Goal: Communication & Community: Answer question/provide support

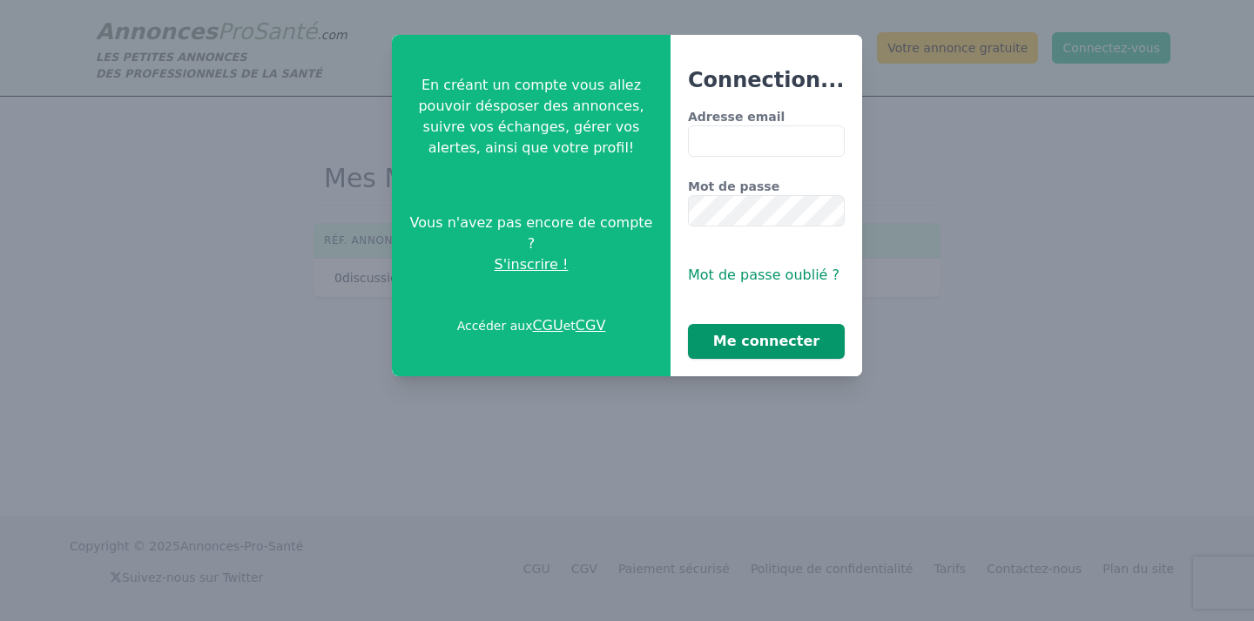
type input "**********"
click at [787, 342] on button "Me connecter" at bounding box center [766, 341] width 157 height 35
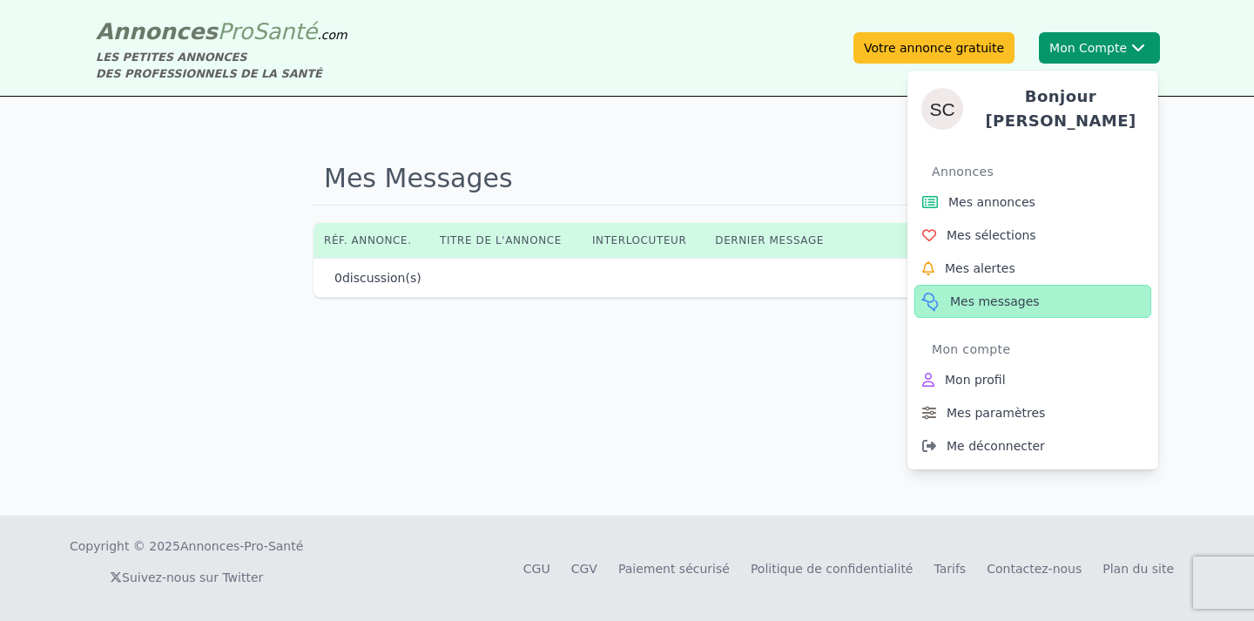
click at [970, 293] on span "Mes messages" at bounding box center [995, 301] width 90 height 17
click at [969, 298] on span "Mes messages" at bounding box center [995, 301] width 90 height 17
click at [1018, 198] on span "Mes annonces" at bounding box center [992, 201] width 87 height 17
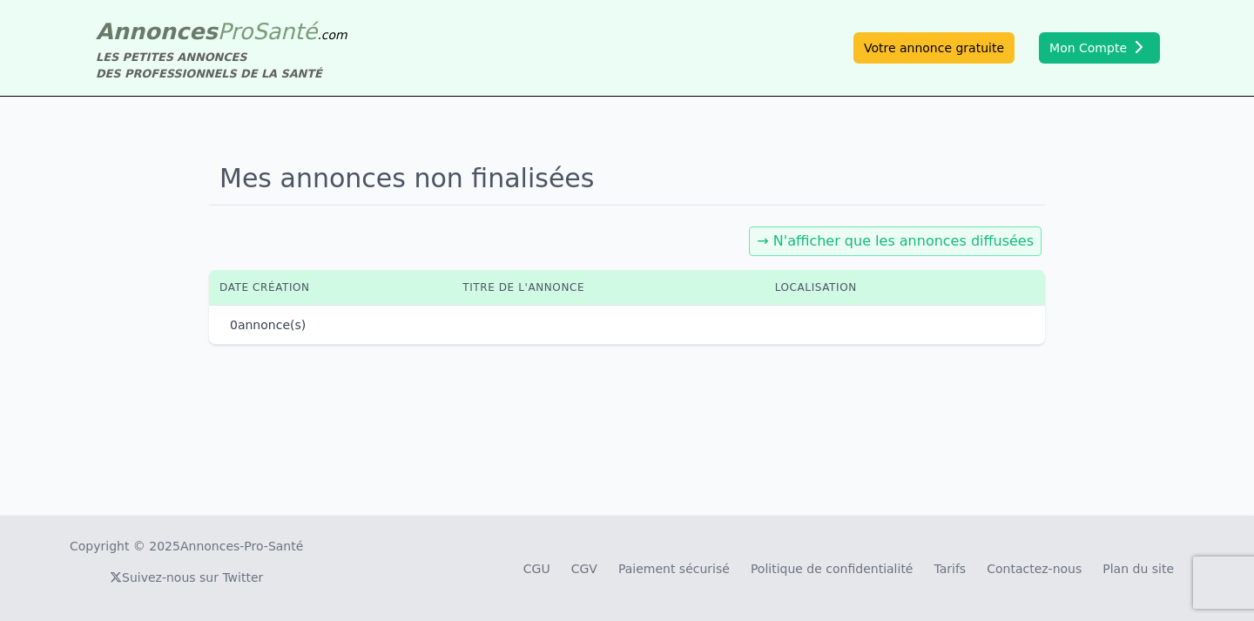
click at [853, 238] on link "→ N'afficher que les annonces diffusées" at bounding box center [895, 241] width 277 height 17
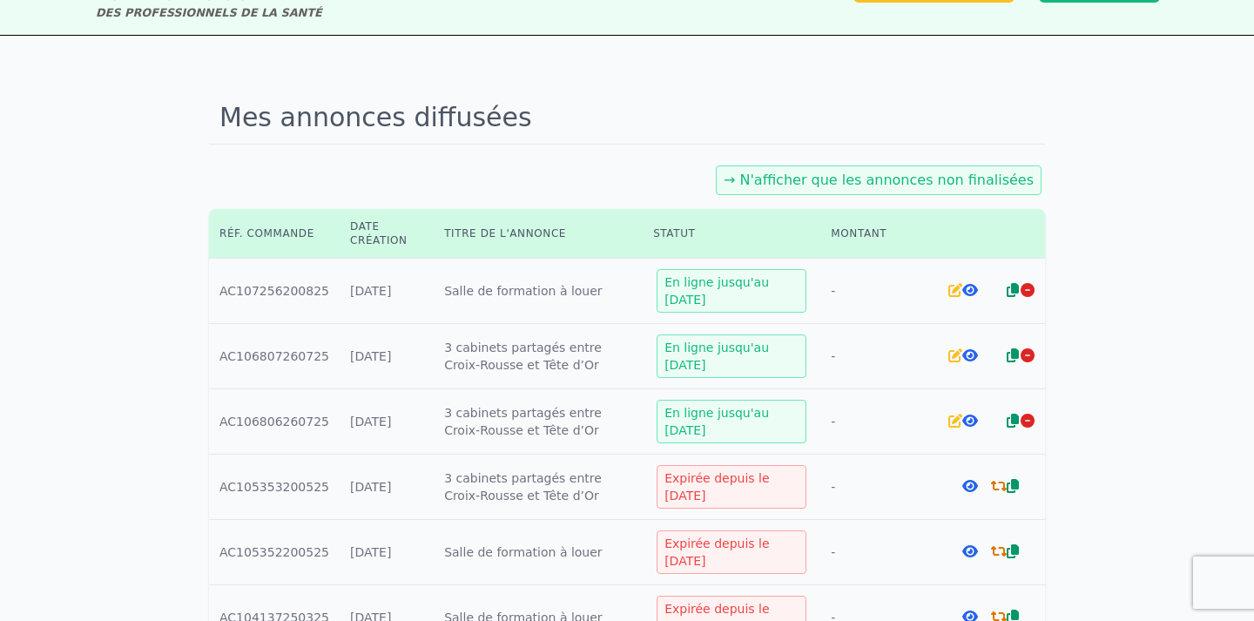
scroll to position [17, 0]
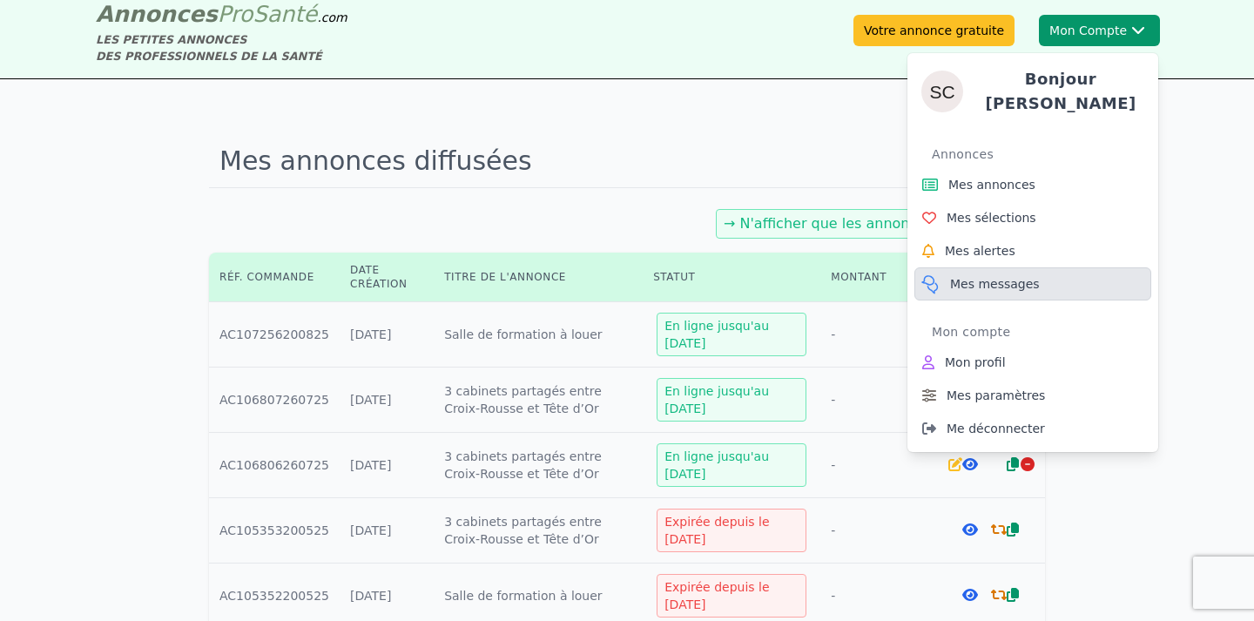
click at [973, 280] on span "Mes messages" at bounding box center [995, 283] width 90 height 17
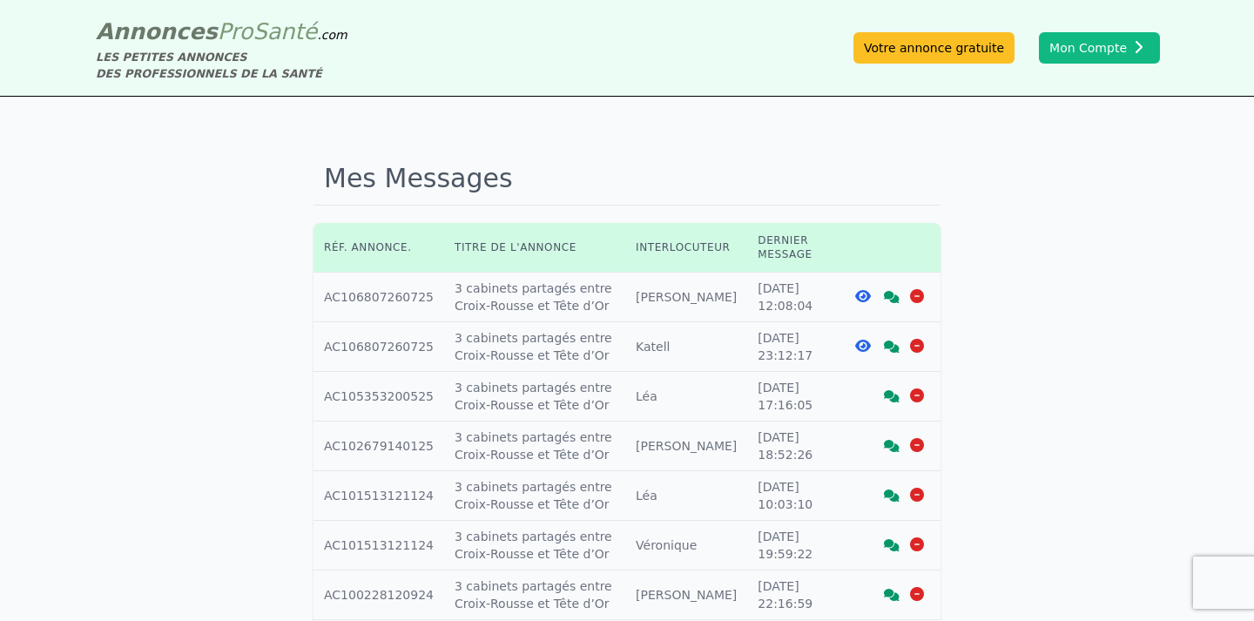
click at [863, 294] on icon at bounding box center [863, 296] width 16 height 14
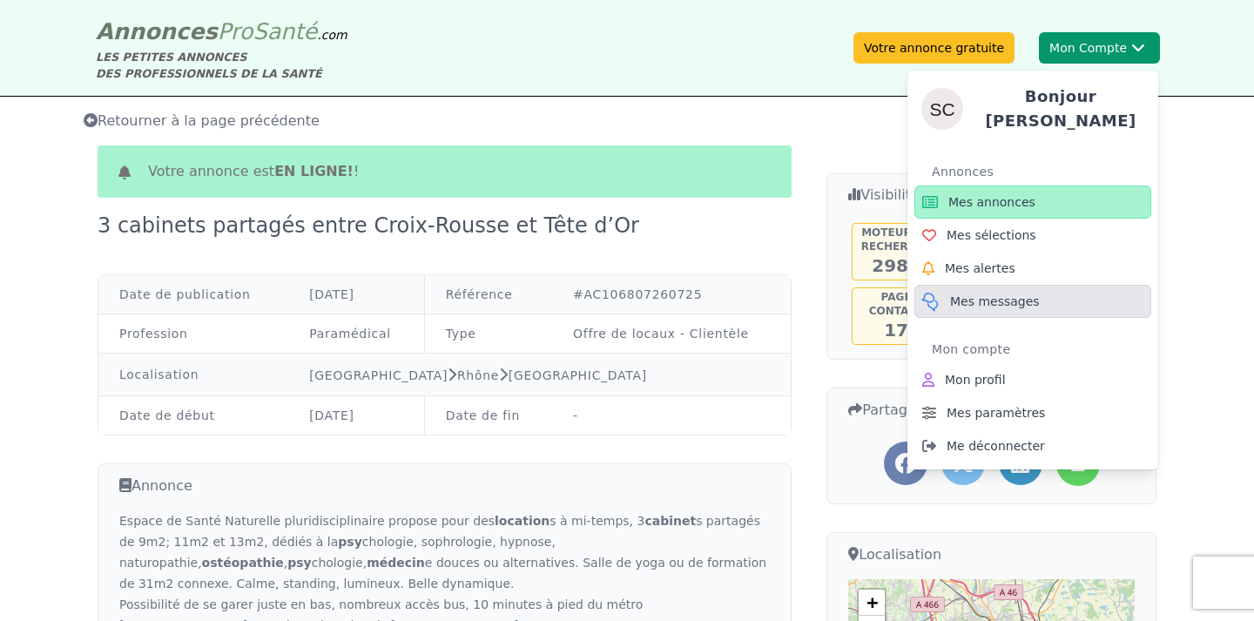
click at [983, 293] on span "Mes messages" at bounding box center [995, 301] width 90 height 17
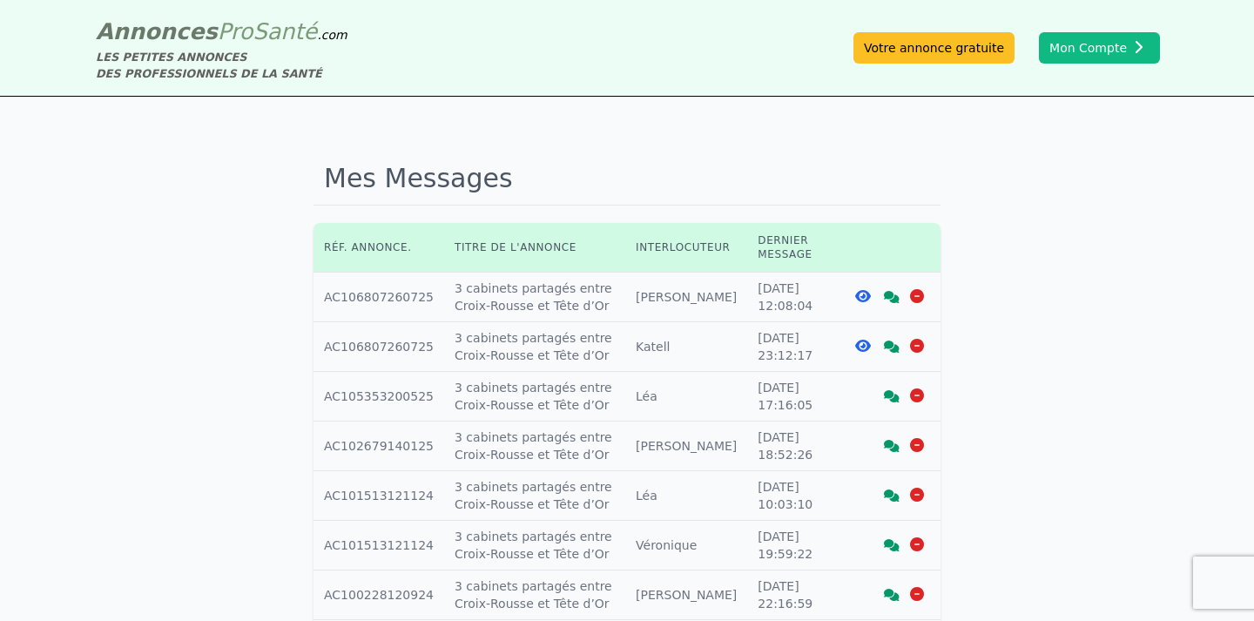
click at [888, 294] on icon at bounding box center [892, 297] width 16 height 12
